Goal: Ask a question

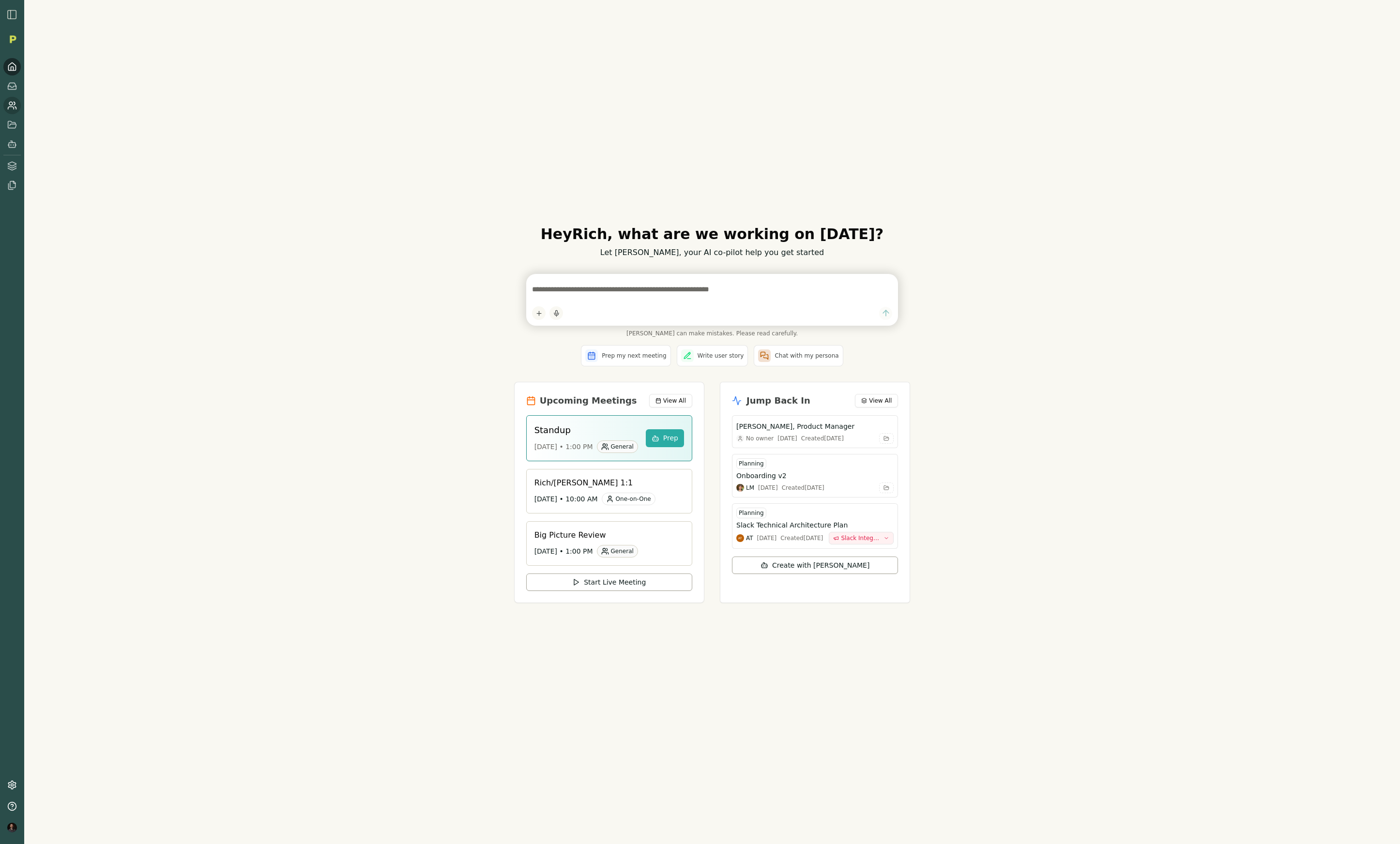
click at [10, 106] on icon at bounding box center [12, 105] width 10 height 10
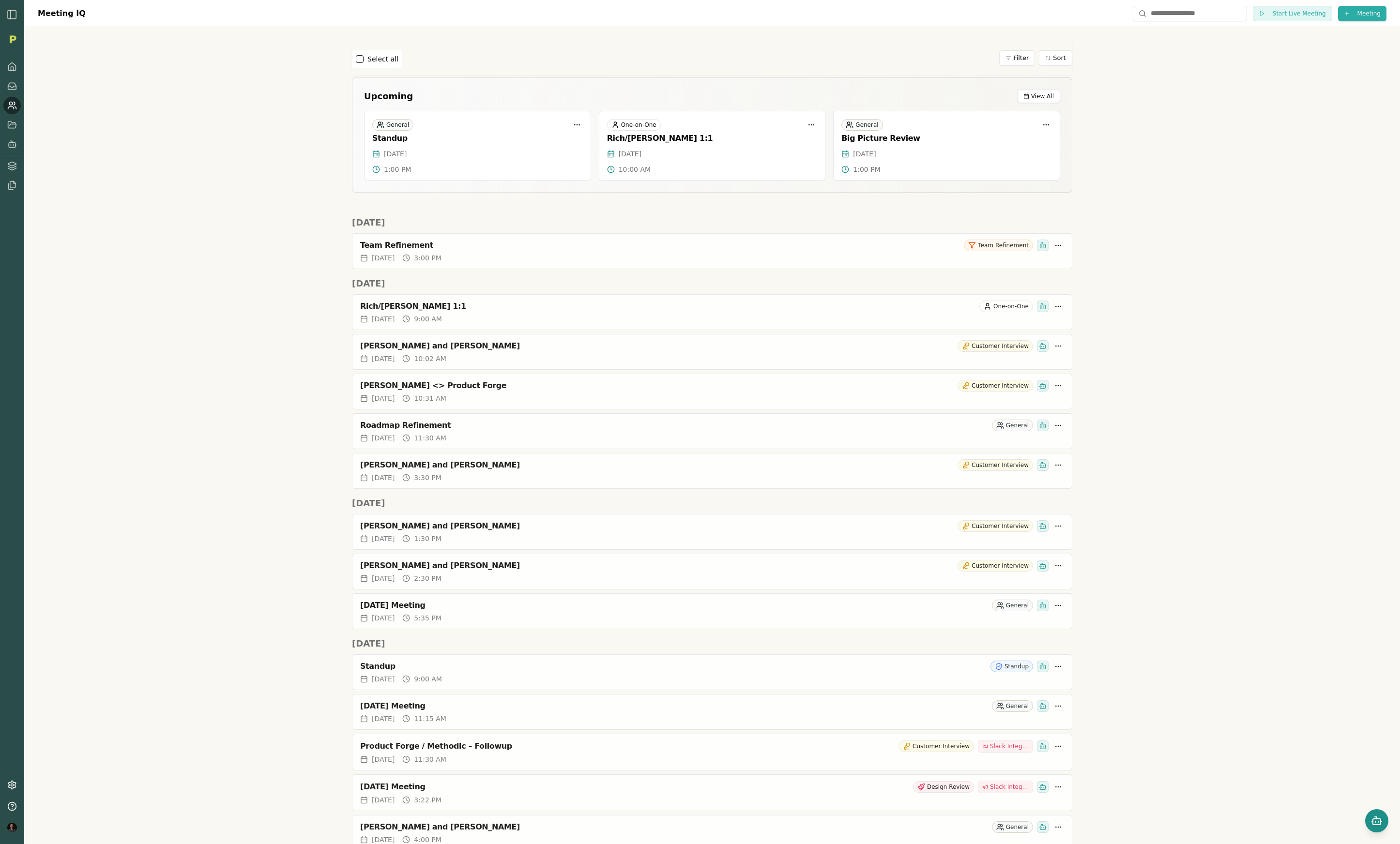
click at [1375, 821] on icon "Open chat" at bounding box center [1375, 821] width 0 height 1
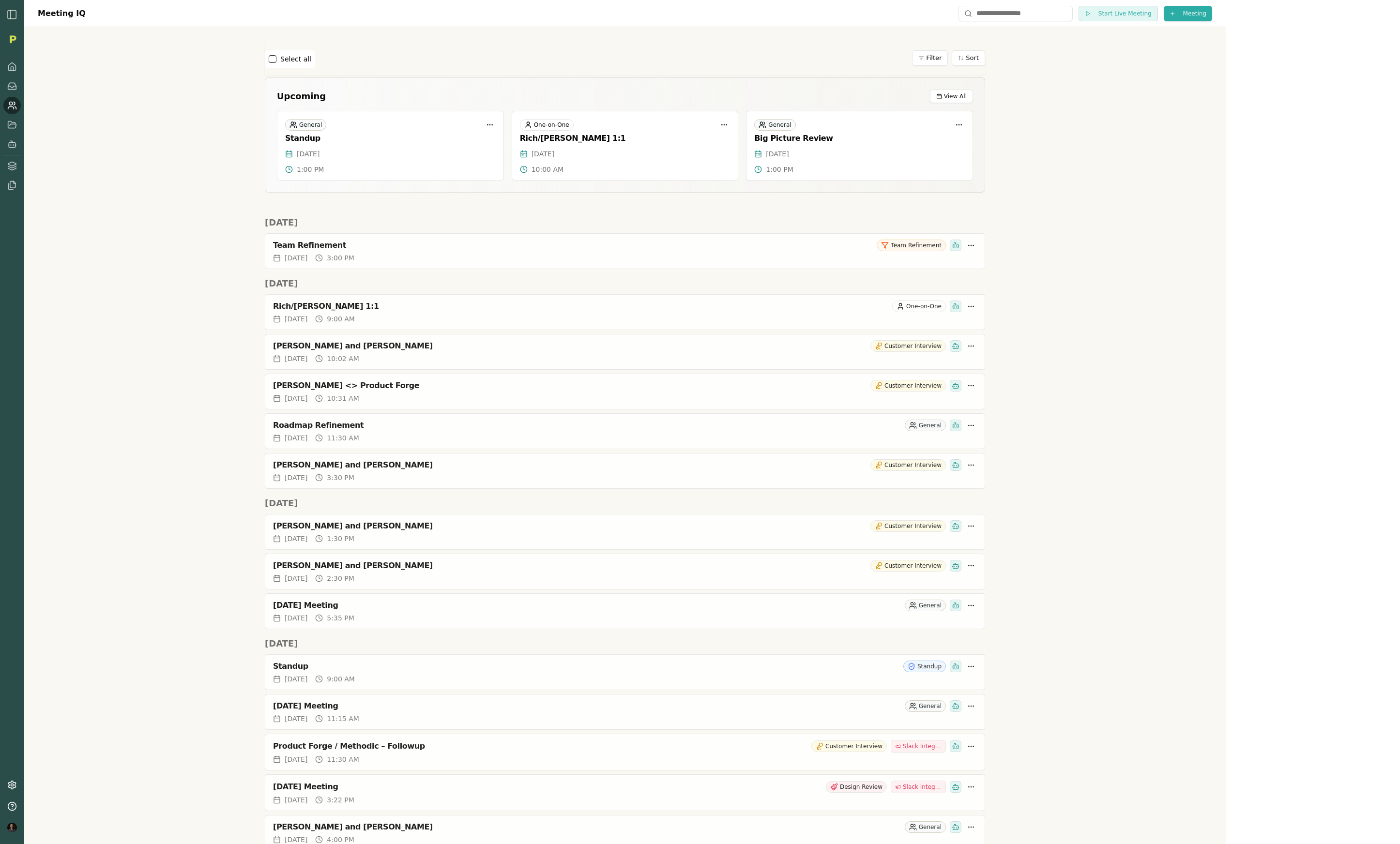
scroll to position [55, 0]
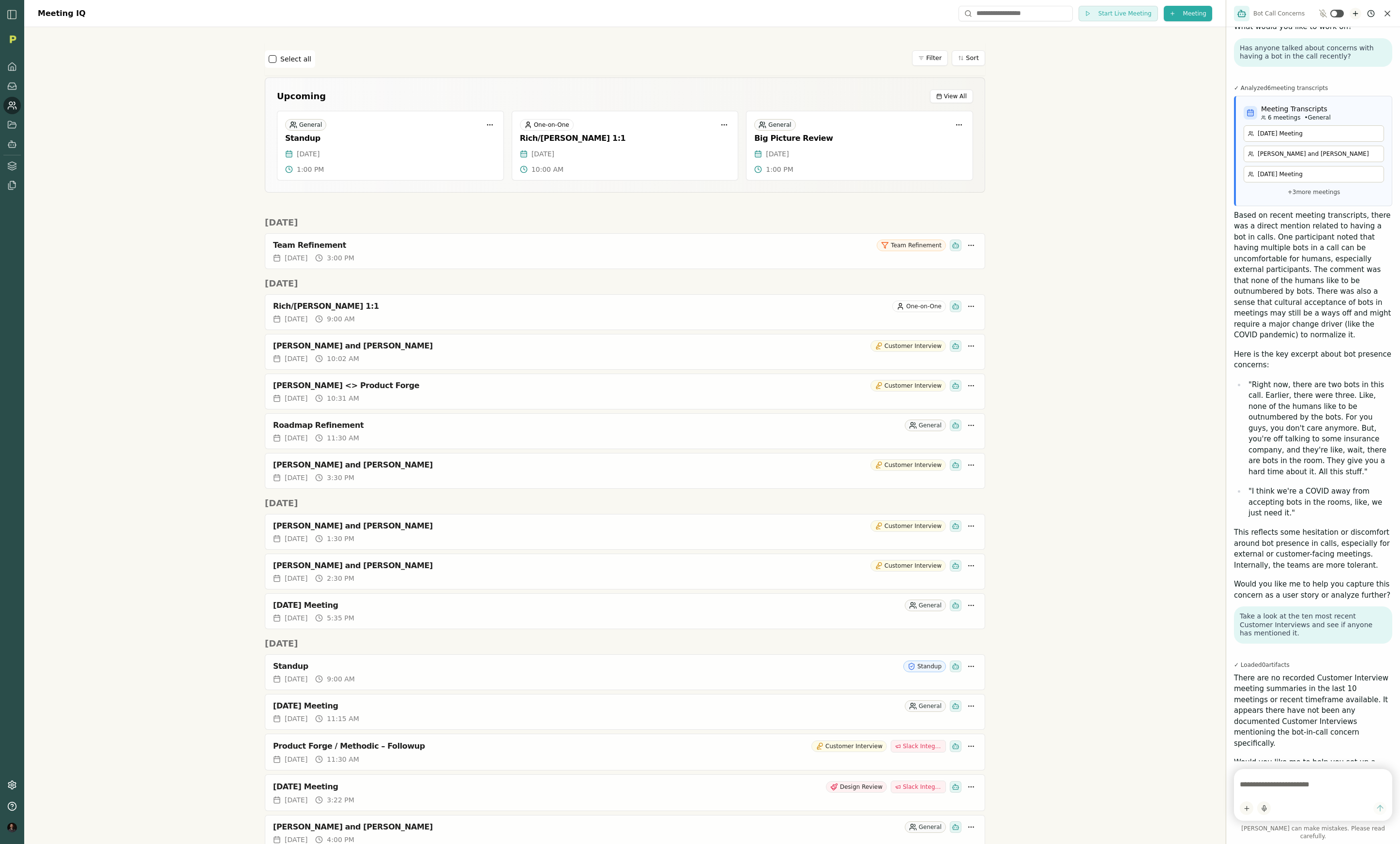
click at [1355, 14] on icon "New chat" at bounding box center [1355, 13] width 0 height 5
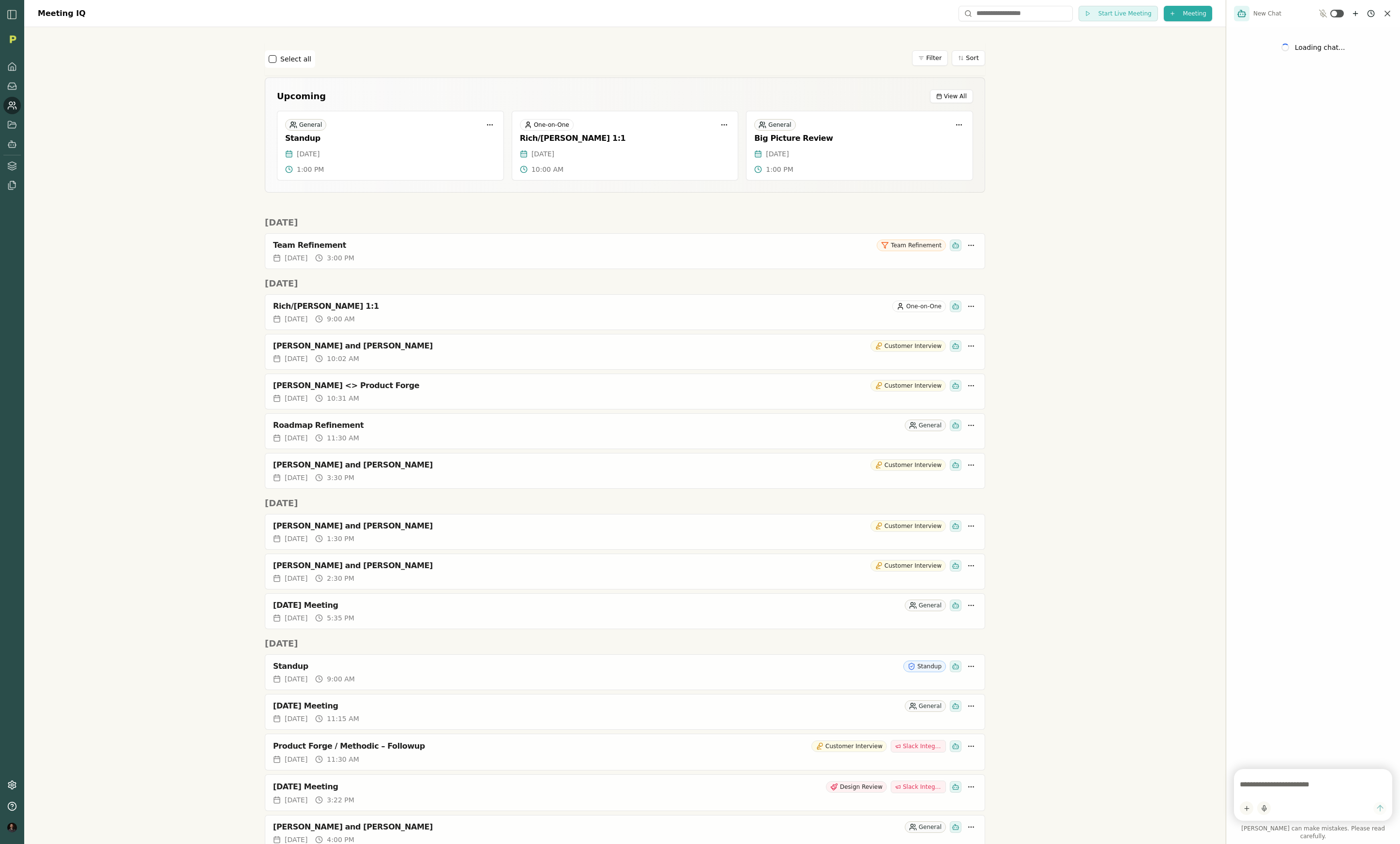
scroll to position [0, 0]
click at [1261, 806] on div at bounding box center [1313, 794] width 159 height 52
click at [1256, 791] on textarea at bounding box center [1313, 785] width 147 height 20
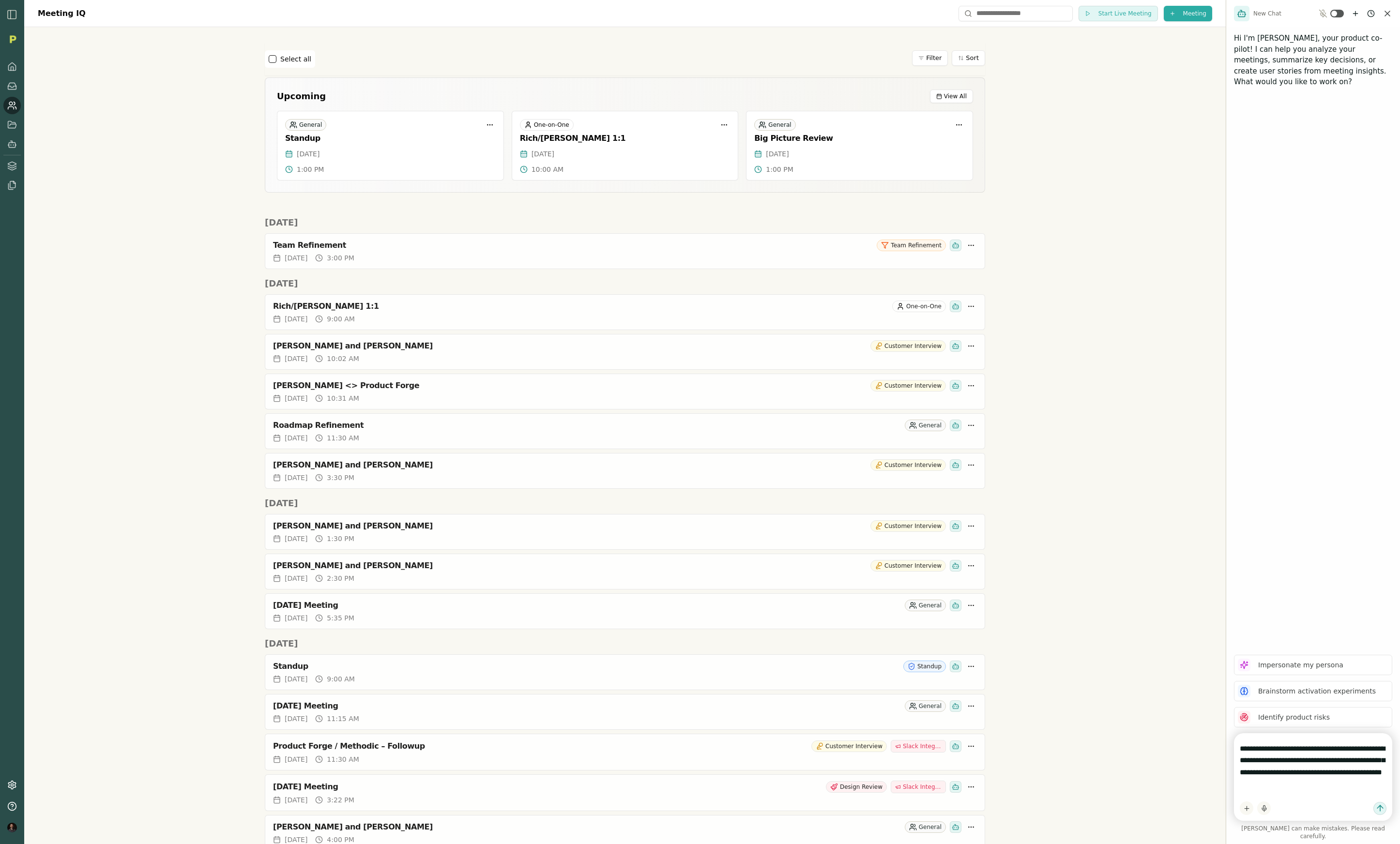
type textarea "**********"
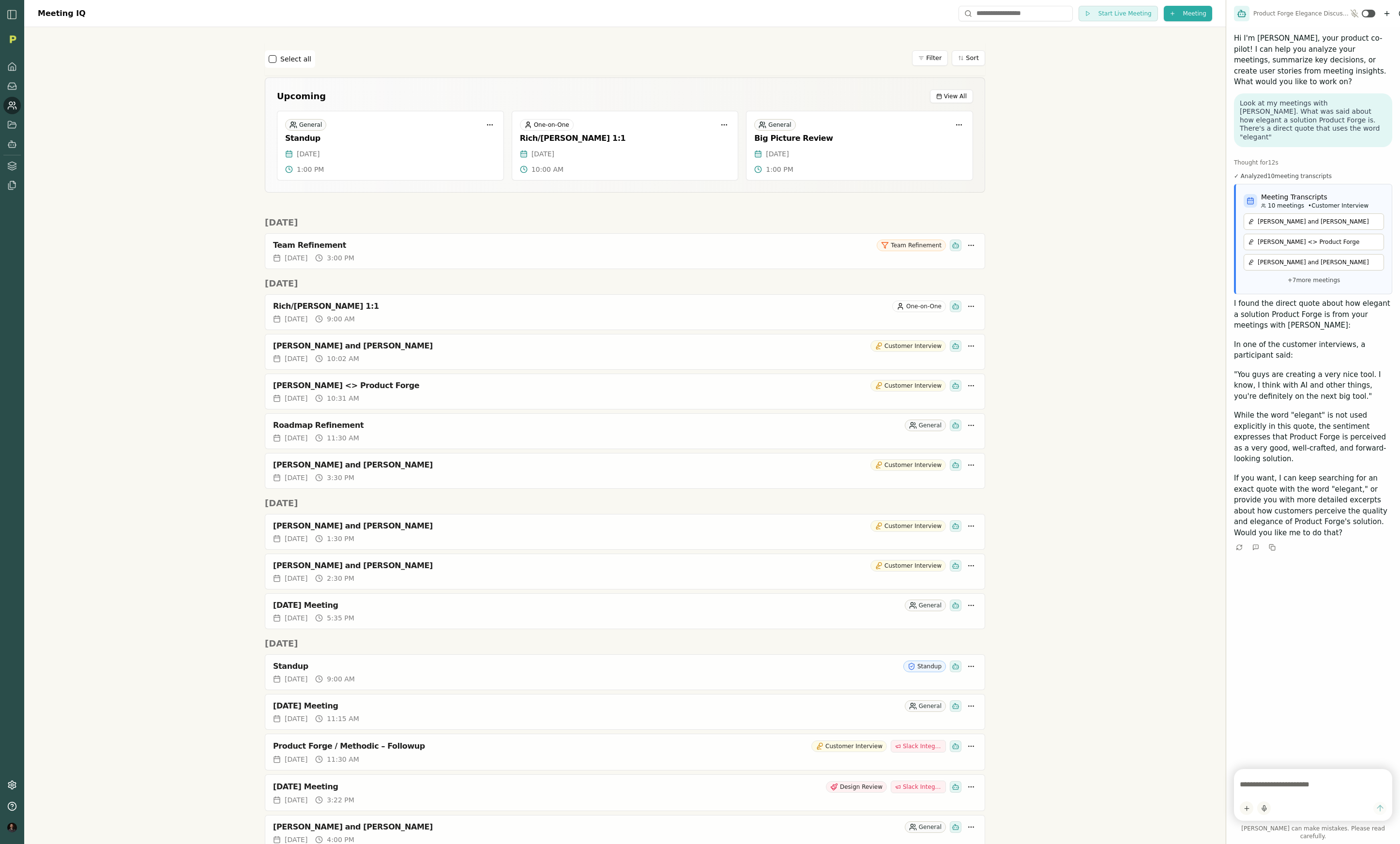
click at [1285, 122] on div "Look at my meetings with [PERSON_NAME]. What was said about how elegant a solut…" at bounding box center [1313, 120] width 159 height 54
drag, startPoint x: 1290, startPoint y: 121, endPoint x: 1240, endPoint y: 91, distance: 58.3
click at [1240, 99] on p "Look at my meetings with [PERSON_NAME]. What was said about how elegant a solut…" at bounding box center [1313, 120] width 147 height 42
copy p "Look at my meetings with [PERSON_NAME]. What was said about how elegant a solut…"
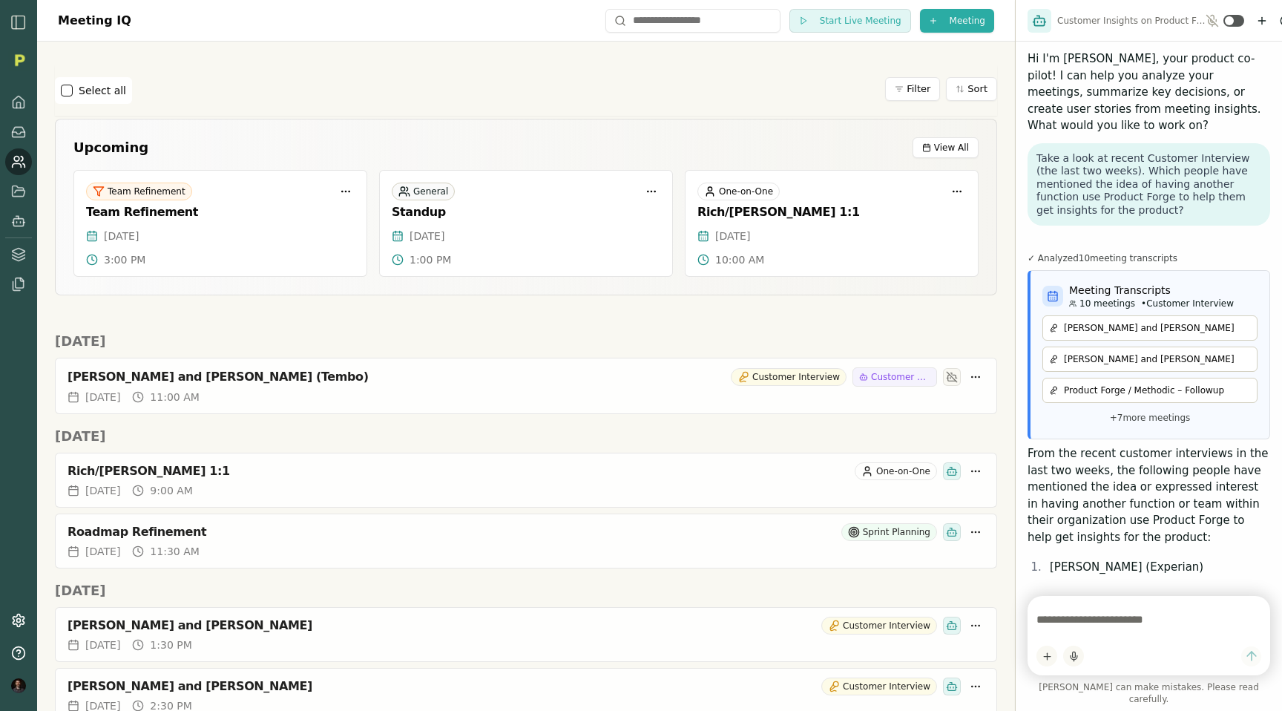
scroll to position [1414, 0]
